Goal: Task Accomplishment & Management: Use online tool/utility

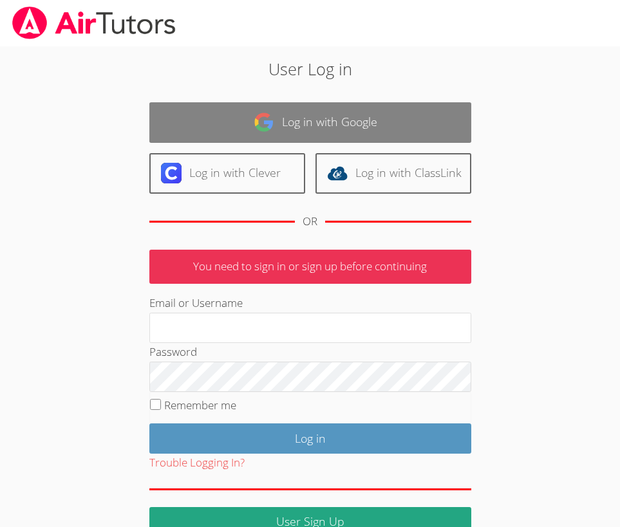
click at [296, 122] on link "Log in with Google" at bounding box center [310, 122] width 322 height 41
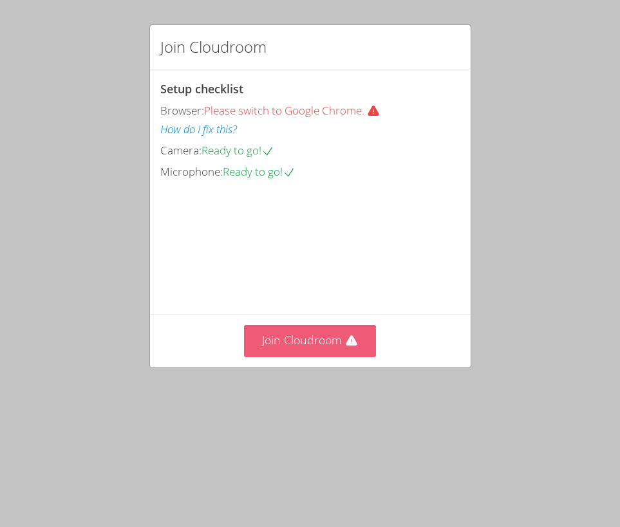
click at [296, 357] on button "Join Cloudroom" at bounding box center [310, 341] width 132 height 32
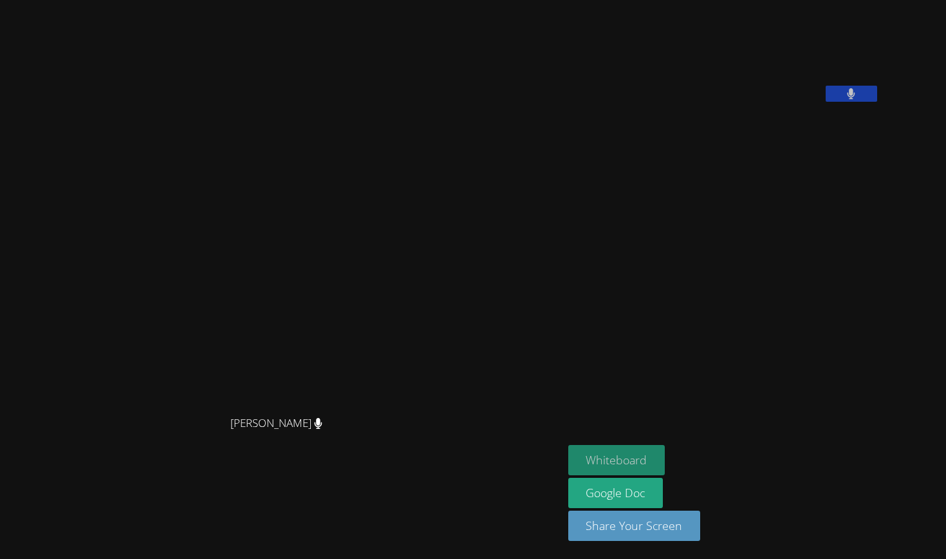
click at [619, 455] on button "Whiteboard" at bounding box center [616, 460] width 97 height 30
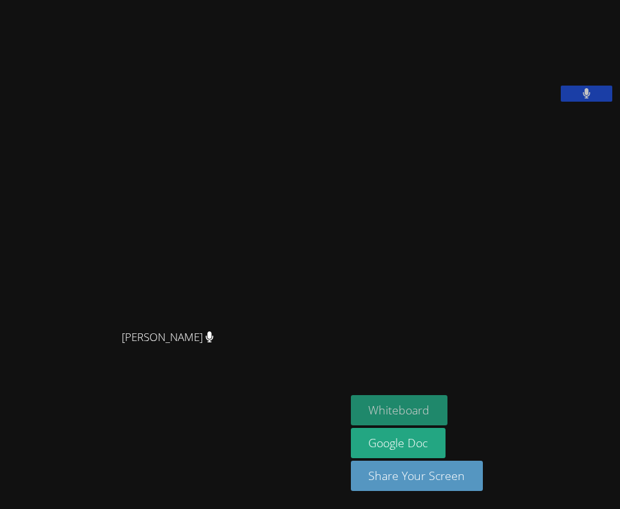
click at [359, 409] on button "Whiteboard" at bounding box center [399, 410] width 97 height 30
click at [249, 368] on div "[PERSON_NAME]" at bounding box center [172, 349] width 335 height 52
drag, startPoint x: 418, startPoint y: 414, endPoint x: -174, endPoint y: 383, distance: 593.1
click at [0, 383] on html "Diana Carle Diana Carle Michelle Shekhtman Whiteboard Google Doc Share Your Scr…" at bounding box center [310, 254] width 620 height 509
click at [354, 404] on button "Whiteboard" at bounding box center [399, 410] width 97 height 30
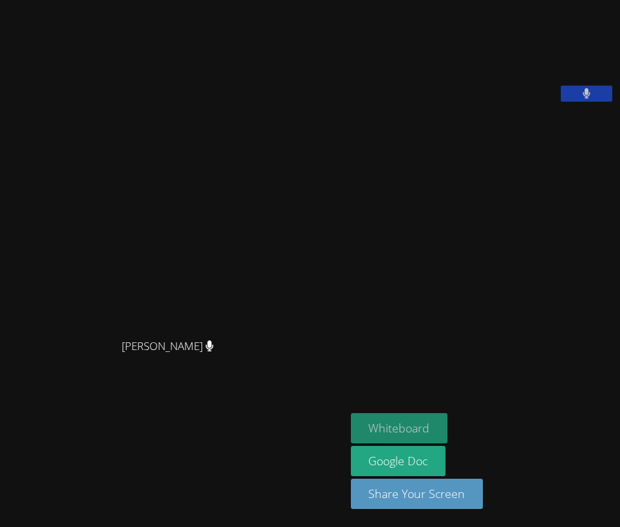
click at [362, 431] on button "Whiteboard" at bounding box center [399, 428] width 97 height 30
click at [362, 424] on button "Whiteboard" at bounding box center [399, 428] width 97 height 30
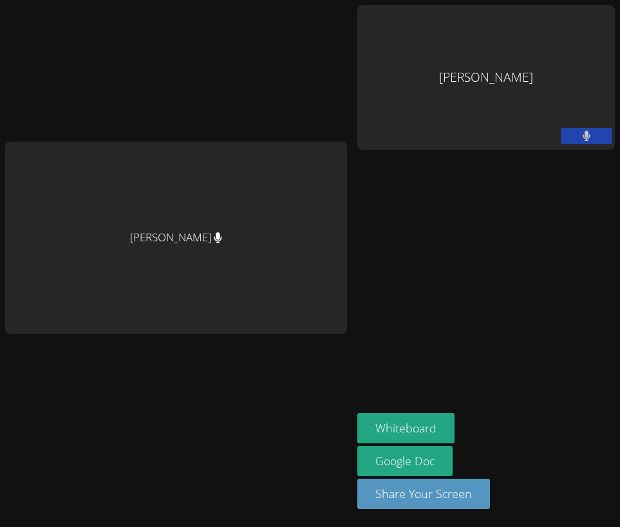
click at [508, 56] on div "[PERSON_NAME]" at bounding box center [486, 77] width 258 height 145
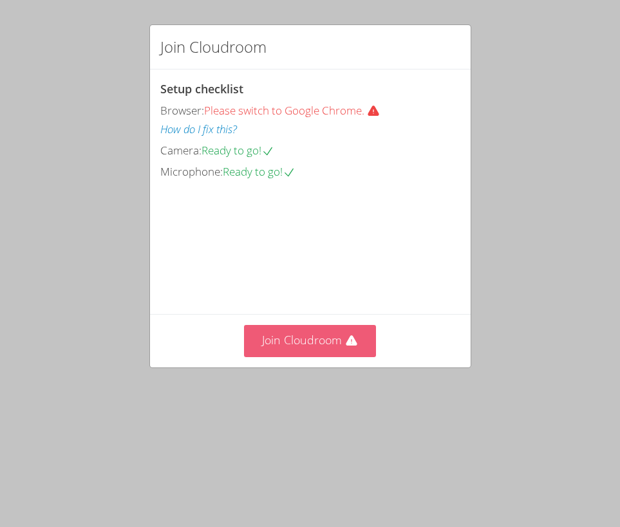
click at [265, 357] on button "Join Cloudroom" at bounding box center [310, 341] width 132 height 32
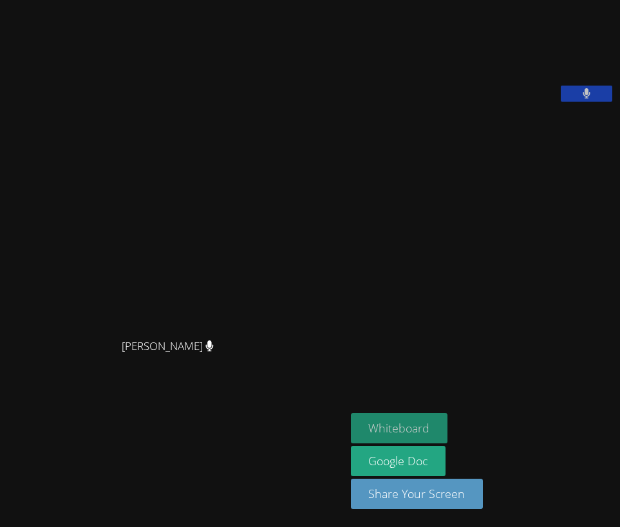
click at [351, 427] on button "Whiteboard" at bounding box center [399, 428] width 97 height 30
click at [393, 420] on button "Whiteboard" at bounding box center [399, 428] width 97 height 30
